Goal: Information Seeking & Learning: Learn about a topic

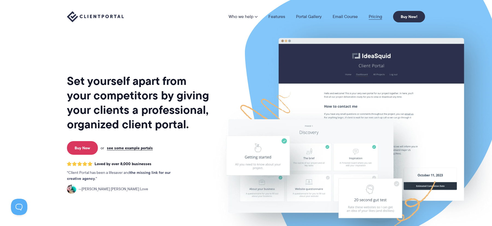
click at [370, 16] on link "Pricing" at bounding box center [375, 16] width 13 height 4
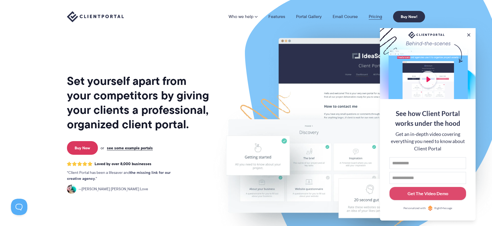
click at [376, 18] on link "Pricing" at bounding box center [375, 16] width 13 height 4
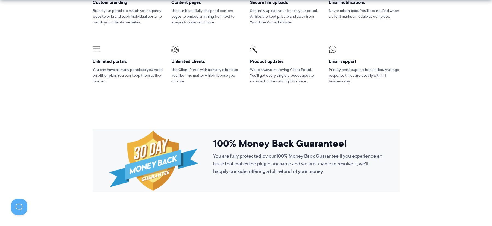
scroll to position [507, 0]
